Goal: Task Accomplishment & Management: Manage account settings

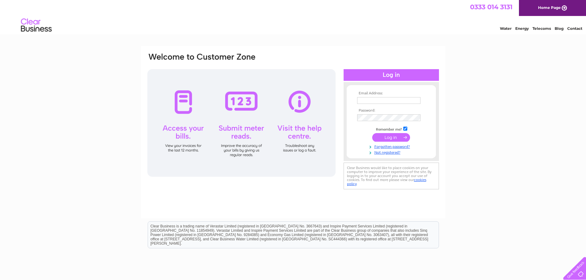
type input "jill@evolutionbps.co.uk"
click at [404, 137] on input "submit" at bounding box center [391, 137] width 38 height 9
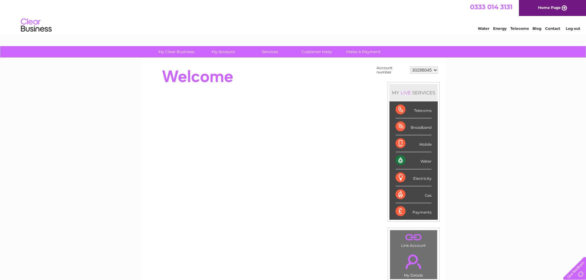
click at [428, 160] on div "Water" at bounding box center [414, 160] width 36 height 17
click at [401, 160] on div "Water" at bounding box center [414, 160] width 36 height 17
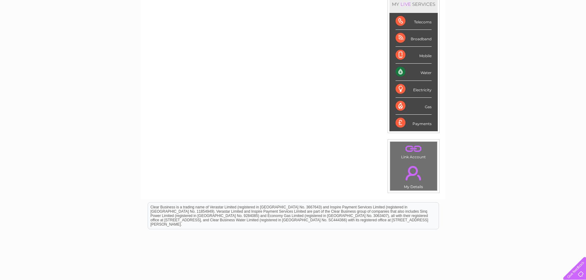
scroll to position [92, 0]
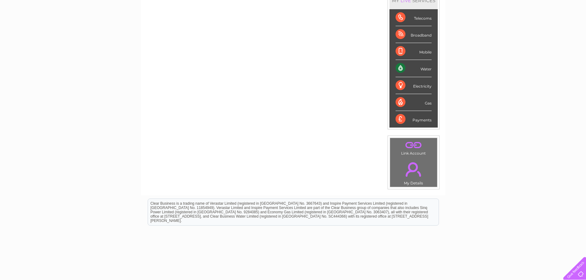
click at [402, 67] on div "Water" at bounding box center [414, 68] width 36 height 17
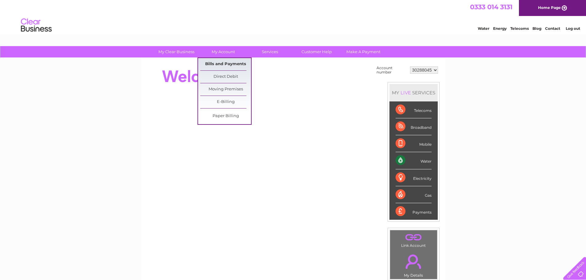
click at [221, 62] on link "Bills and Payments" at bounding box center [225, 64] width 51 height 12
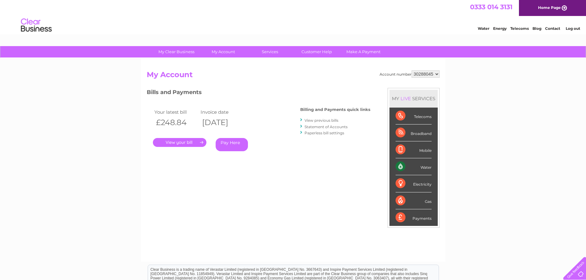
click at [194, 142] on link "." at bounding box center [180, 142] width 54 height 9
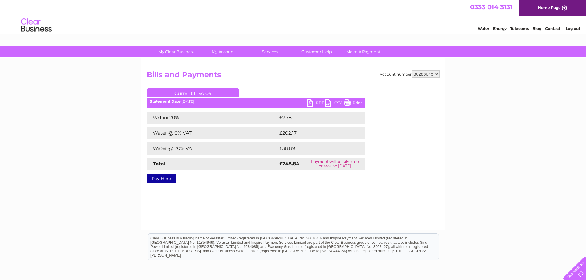
click at [350, 102] on link "Print" at bounding box center [353, 103] width 18 height 9
click at [310, 102] on link "PDF" at bounding box center [316, 103] width 18 height 9
